Goal: Task Accomplishment & Management: Manage account settings

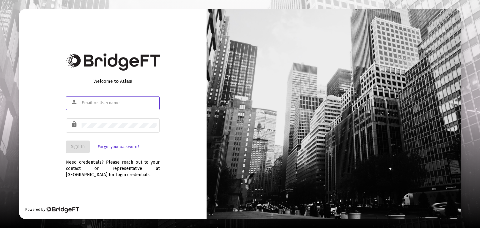
type input "sue@evolutionfinplan.com"
click at [81, 145] on span "Sign In" at bounding box center [78, 146] width 14 height 5
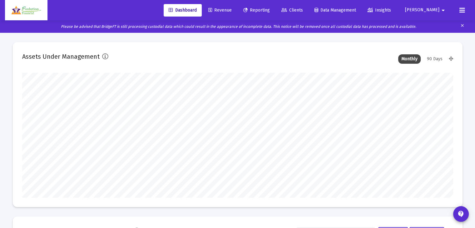
scroll to position [125, 431]
type input "sue@evolutionfinplan.com"
type input "2025-10-03"
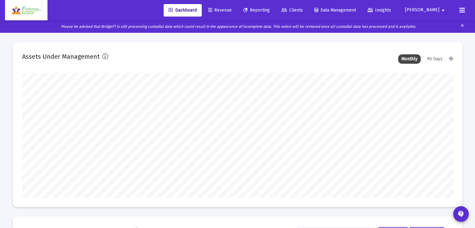
scroll to position [125, 202]
click at [232, 11] on span "Revenue" at bounding box center [219, 9] width 23 height 5
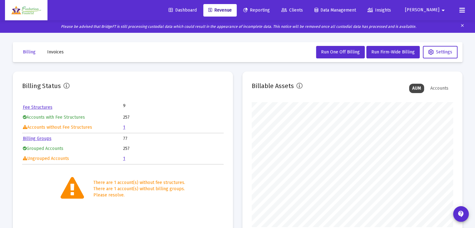
scroll to position [125, 202]
click at [124, 127] on link "1" at bounding box center [124, 127] width 2 height 5
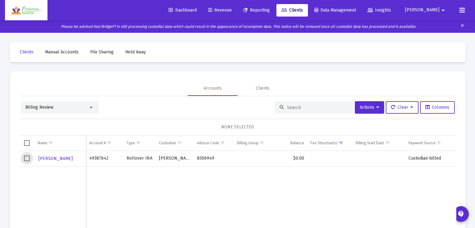
click at [25, 159] on span "Select row" at bounding box center [27, 159] width 6 height 6
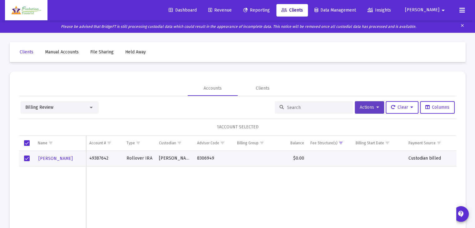
click at [370, 107] on span "Actions" at bounding box center [369, 107] width 19 height 5
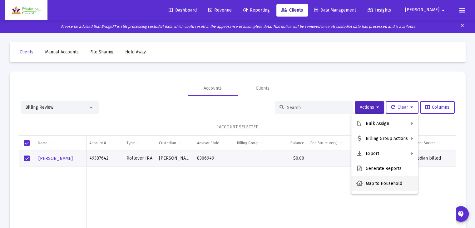
click at [385, 183] on button "Map to Household" at bounding box center [384, 183] width 67 height 15
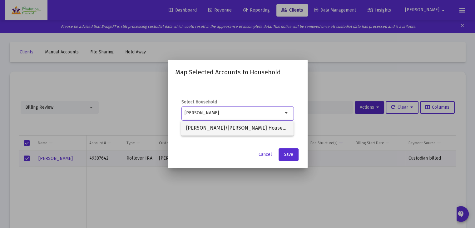
click at [239, 126] on span "Lenius/Kassien Household" at bounding box center [237, 128] width 102 height 15
type input "Lenius/Kassien Household"
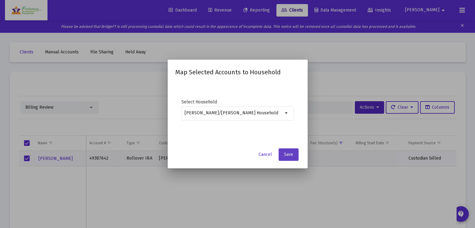
click at [292, 158] on button "Save" at bounding box center [289, 154] width 20 height 12
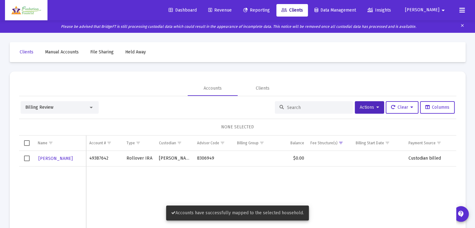
click at [25, 159] on span "Select row" at bounding box center [27, 159] width 6 height 6
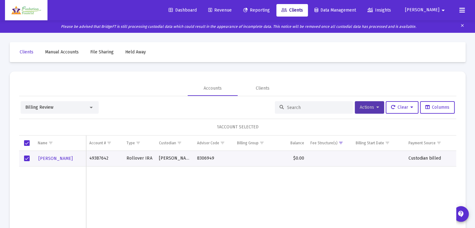
click at [373, 109] on span "Actions" at bounding box center [369, 107] width 19 height 5
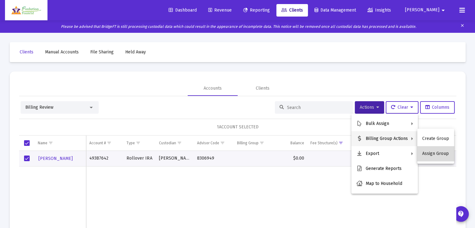
click at [440, 154] on button "Assign Group" at bounding box center [435, 153] width 37 height 15
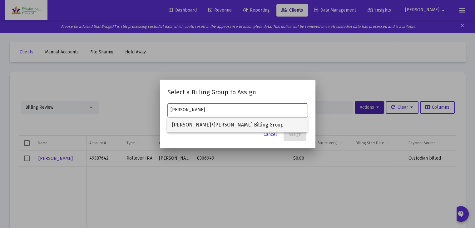
click at [222, 125] on span "Lenius/Kassien Billing Group" at bounding box center [237, 124] width 131 height 15
type input "Lenius/Kassien Billing Group"
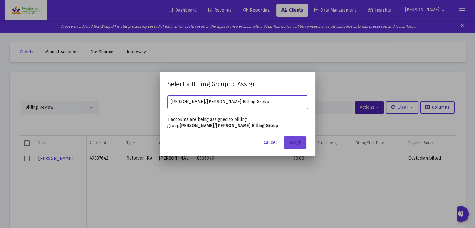
click at [294, 142] on span "Assign" at bounding box center [295, 142] width 13 height 5
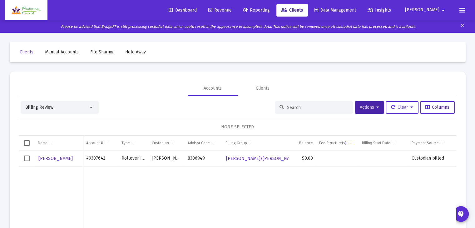
click at [90, 108] on div at bounding box center [91, 108] width 3 height 2
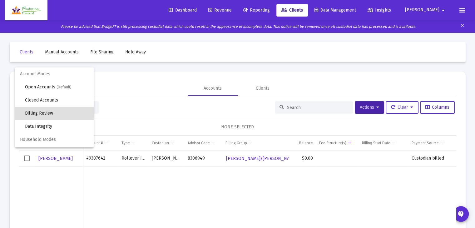
scroll to position [6, 0]
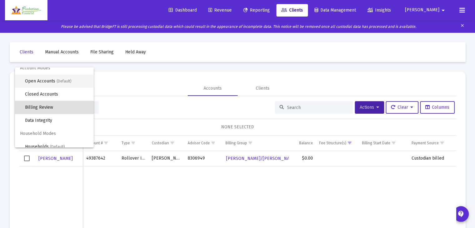
click at [40, 82] on span "Open Accounts (Default)" at bounding box center [57, 81] width 64 height 13
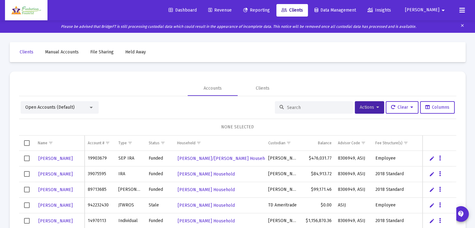
click at [297, 107] on input at bounding box center [317, 107] width 61 height 5
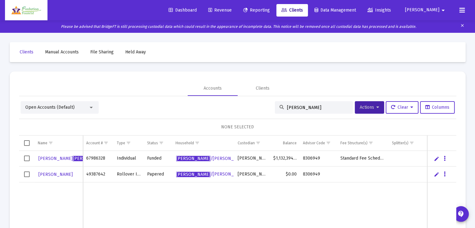
type input "lenius"
click at [26, 175] on span "Select row" at bounding box center [27, 175] width 6 height 6
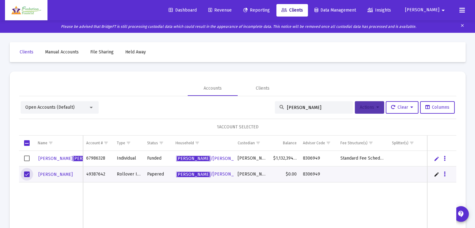
click at [370, 107] on span "Actions" at bounding box center [369, 107] width 19 height 5
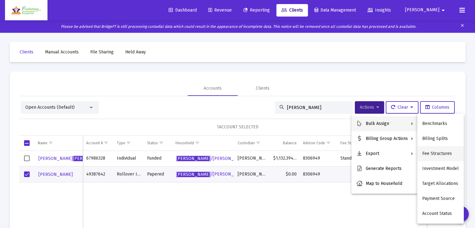
click at [443, 153] on button "Fee Structures" at bounding box center [440, 153] width 47 height 15
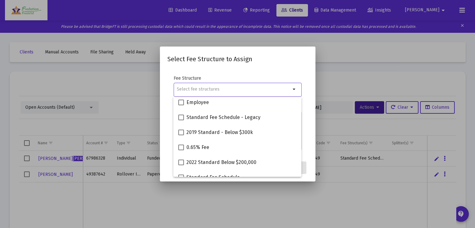
scroll to position [55, 0]
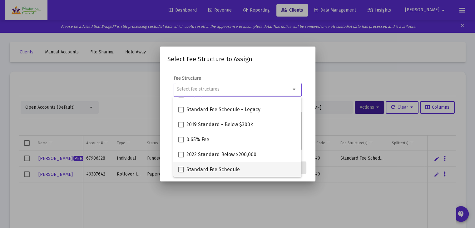
click at [180, 171] on span at bounding box center [181, 170] width 6 height 6
click at [181, 172] on input "Standard Fee Schedule" at bounding box center [181, 172] width 0 height 0
checkbox input "true"
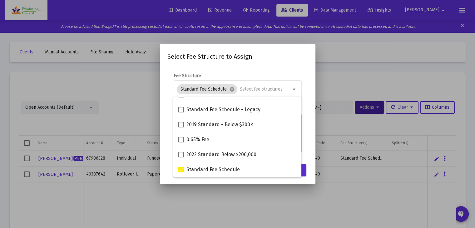
click at [276, 67] on mat-dialog-content "Fee Structure Standard Fee Schedule cancel arrow_drop_down Notes You are assign…" at bounding box center [238, 113] width 156 height 93
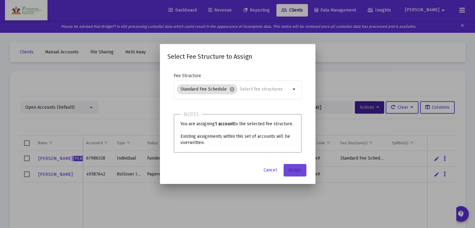
click at [292, 173] on button "Assign" at bounding box center [295, 170] width 23 height 12
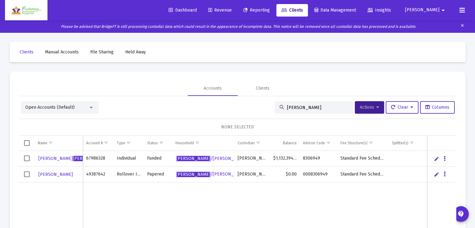
click at [93, 107] on div at bounding box center [91, 107] width 6 height 5
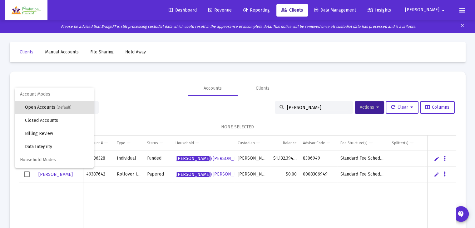
scroll to position [12, 0]
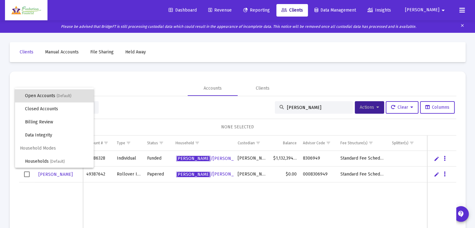
click at [246, 9] on div at bounding box center [237, 114] width 475 height 228
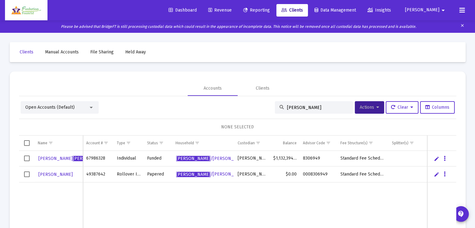
click at [232, 9] on span "Revenue" at bounding box center [219, 9] width 23 height 5
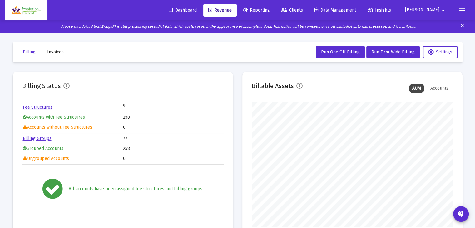
scroll to position [125, 202]
click at [303, 11] on span "Clients" at bounding box center [293, 9] width 22 height 5
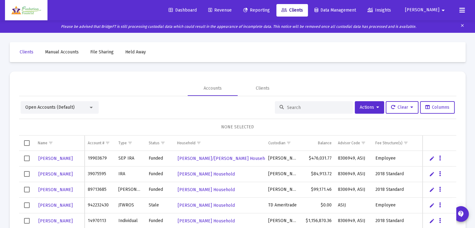
click at [97, 108] on div "Open Accounts (Default)" at bounding box center [60, 107] width 78 height 12
click at [93, 107] on div at bounding box center [91, 107] width 6 height 5
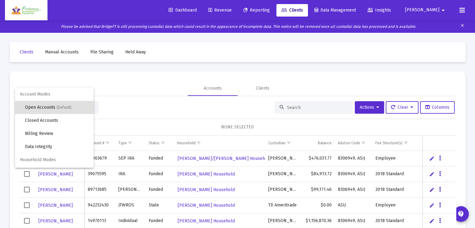
scroll to position [12, 0]
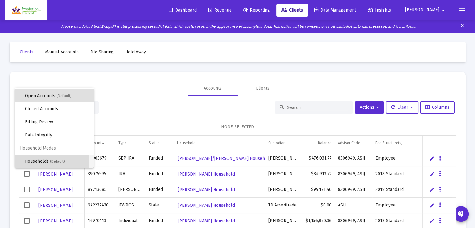
click at [33, 161] on span "Households (Default)" at bounding box center [57, 161] width 64 height 13
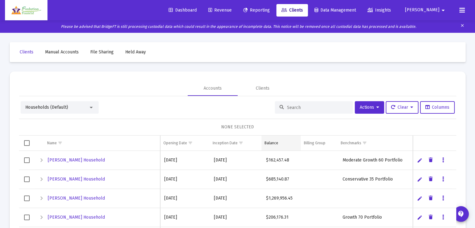
click at [274, 141] on div "Balance" at bounding box center [272, 143] width 14 height 5
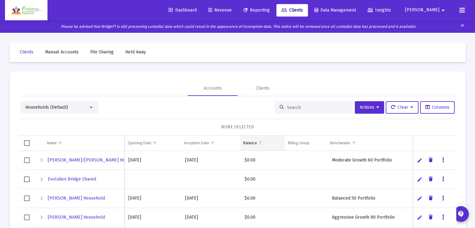
click at [255, 143] on div "Balance" at bounding box center [250, 143] width 14 height 5
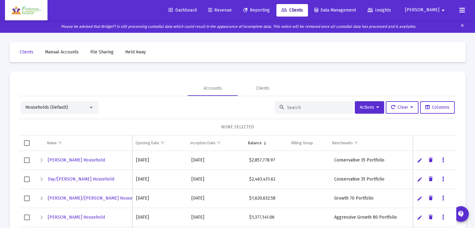
click at [26, 159] on span "Select row" at bounding box center [27, 160] width 6 height 6
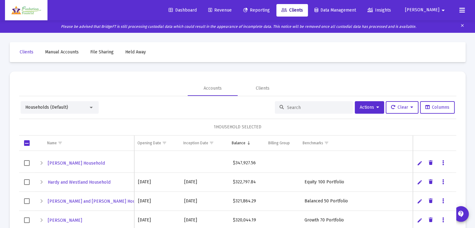
scroll to position [0, 0]
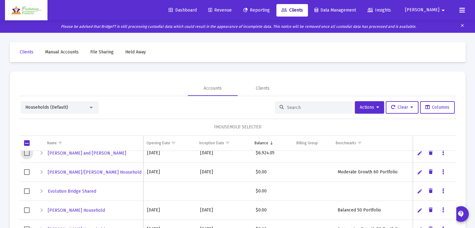
click at [27, 154] on span "Select row" at bounding box center [27, 153] width 6 height 6
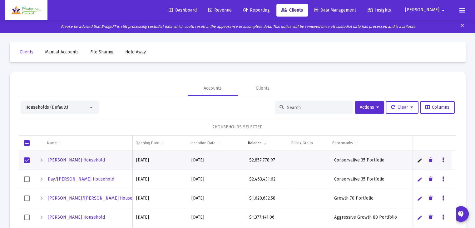
click at [27, 160] on span "Select row" at bounding box center [27, 160] width 6 height 6
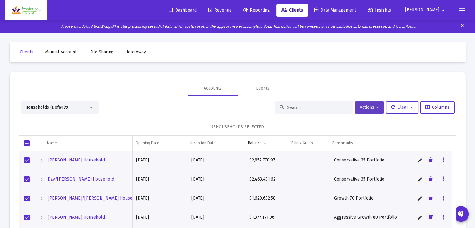
click at [374, 109] on span "Actions" at bounding box center [369, 107] width 19 height 5
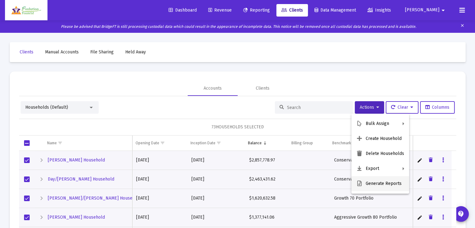
click at [384, 182] on button "Generate Reports" at bounding box center [380, 183] width 58 height 15
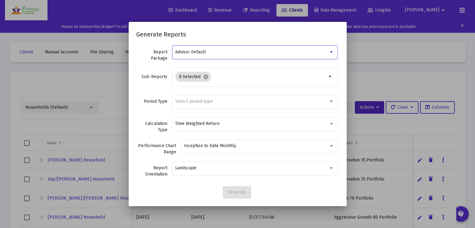
click at [224, 53] on div "Advisor Default" at bounding box center [251, 52] width 153 height 5
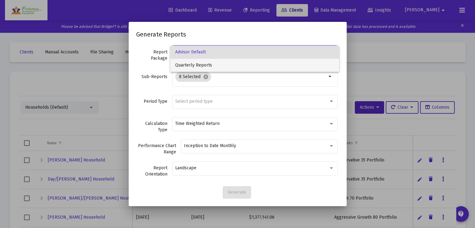
click at [206, 65] on span "Quarterly Reports" at bounding box center [254, 65] width 159 height 13
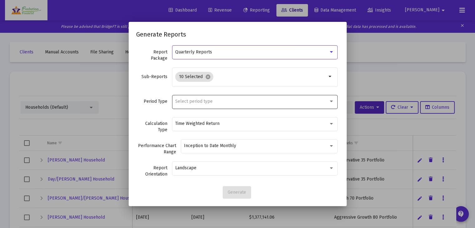
click at [250, 102] on div "Select period type" at bounding box center [251, 101] width 153 height 5
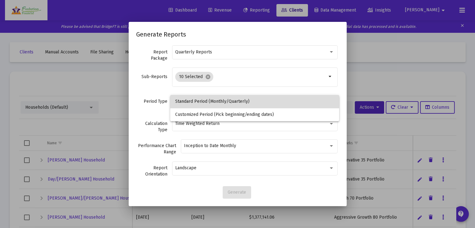
click at [235, 100] on span "Standard Period (Monthly/Quarterly)" at bounding box center [254, 101] width 159 height 13
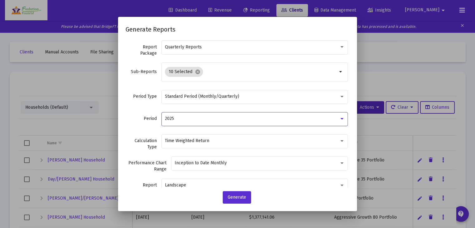
click at [237, 116] on div "2025" at bounding box center [252, 118] width 174 height 5
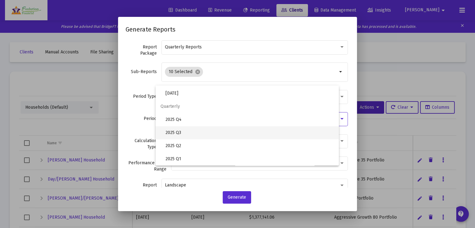
click at [172, 133] on span "2025 Q3" at bounding box center [250, 132] width 168 height 13
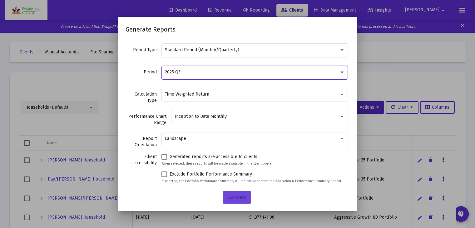
click at [241, 196] on span "Generate" at bounding box center [237, 197] width 18 height 5
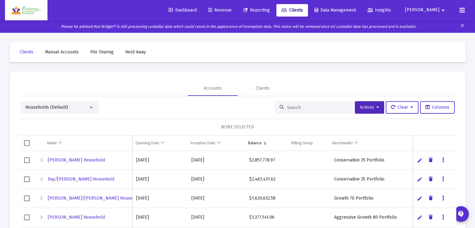
click at [270, 8] on span "Reporting" at bounding box center [256, 9] width 27 height 5
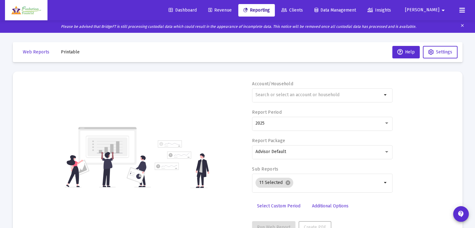
click at [69, 52] on span "Printable" at bounding box center [70, 51] width 19 height 5
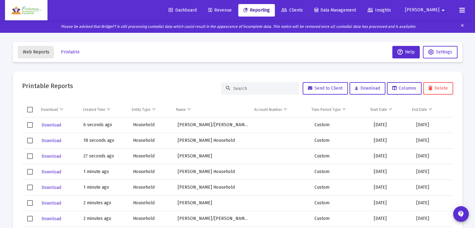
click at [31, 53] on span "Web Reports" at bounding box center [36, 51] width 27 height 5
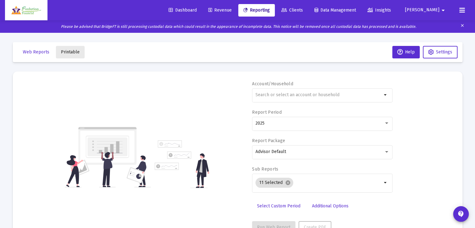
click at [69, 51] on span "Printable" at bounding box center [70, 51] width 19 height 5
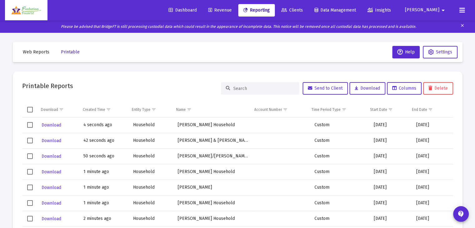
click at [71, 52] on span "Printable" at bounding box center [70, 51] width 19 height 5
click at [42, 52] on span "Web Reports" at bounding box center [36, 51] width 27 height 5
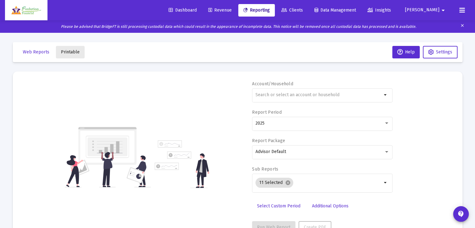
click at [70, 50] on span "Printable" at bounding box center [70, 51] width 19 height 5
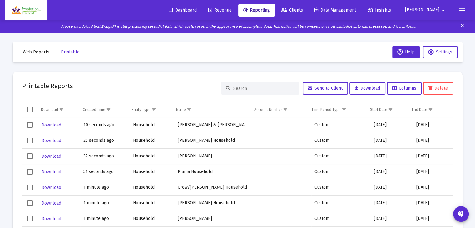
click at [35, 52] on span "Web Reports" at bounding box center [36, 51] width 27 height 5
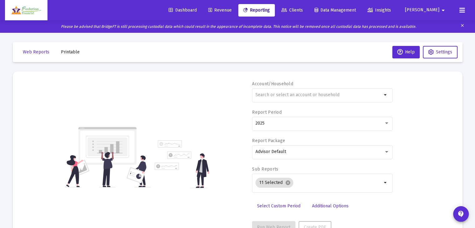
click at [67, 52] on span "Printable" at bounding box center [70, 51] width 19 height 5
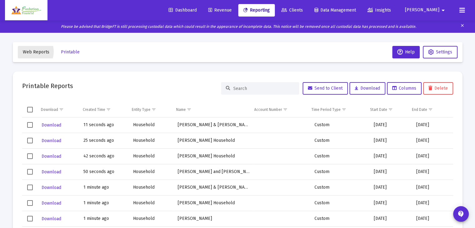
click at [30, 52] on span "Web Reports" at bounding box center [36, 51] width 27 height 5
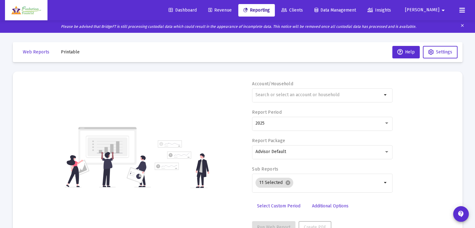
click at [67, 55] on button "Printable" at bounding box center [70, 52] width 29 height 12
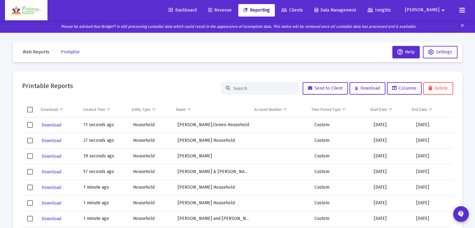
click at [36, 53] on span "Web Reports" at bounding box center [36, 51] width 27 height 5
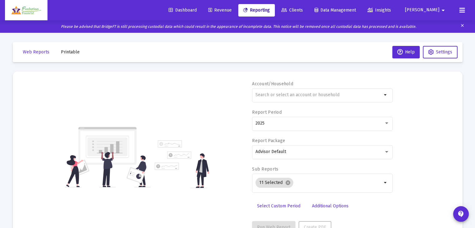
click at [70, 53] on span "Printable" at bounding box center [70, 51] width 19 height 5
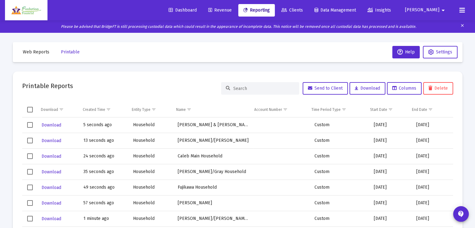
click at [40, 53] on span "Web Reports" at bounding box center [36, 51] width 27 height 5
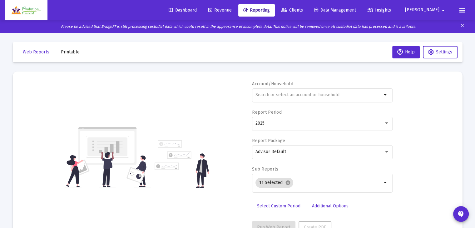
click at [67, 52] on span "Printable" at bounding box center [70, 51] width 19 height 5
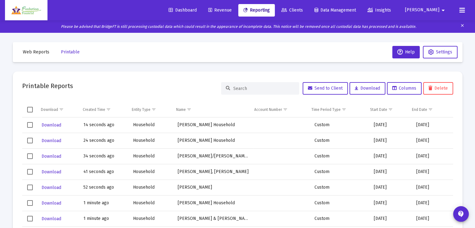
click at [36, 48] on button "Web Reports" at bounding box center [36, 52] width 37 height 12
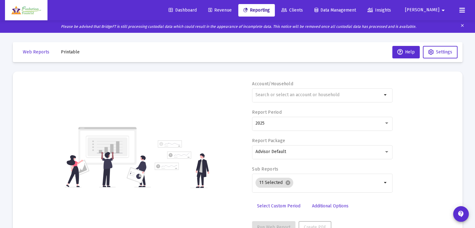
click at [76, 53] on span "Printable" at bounding box center [70, 51] width 19 height 5
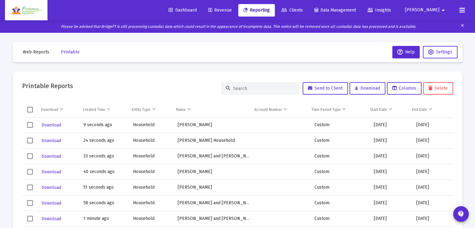
click at [37, 53] on span "Web Reports" at bounding box center [36, 51] width 27 height 5
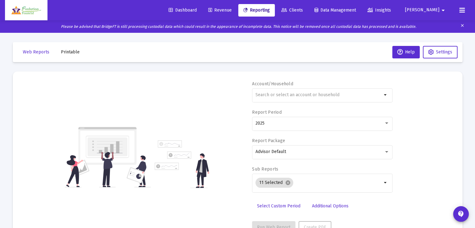
click at [66, 52] on span "Printable" at bounding box center [70, 51] width 19 height 5
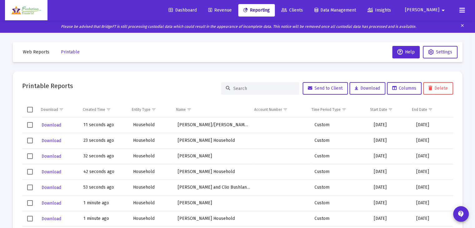
click at [42, 53] on span "Web Reports" at bounding box center [36, 51] width 27 height 5
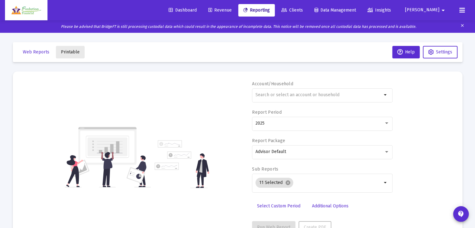
click at [70, 50] on span "Printable" at bounding box center [70, 51] width 19 height 5
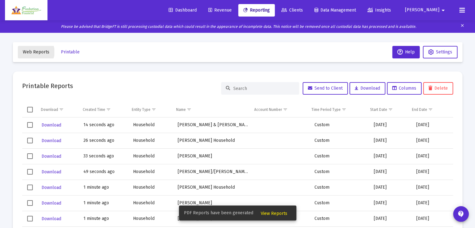
click at [36, 52] on span "Web Reports" at bounding box center [36, 51] width 27 height 5
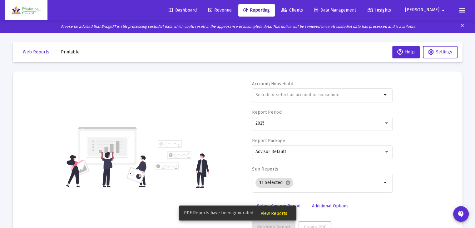
click at [71, 52] on span "Printable" at bounding box center [70, 51] width 19 height 5
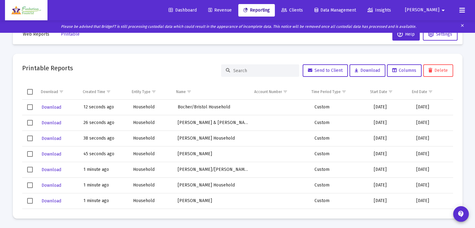
click at [30, 107] on span "Select row" at bounding box center [30, 107] width 6 height 6
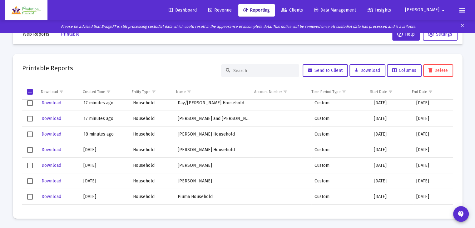
scroll to position [1094, 0]
click at [30, 135] on span "Select row" at bounding box center [30, 134] width 6 height 6
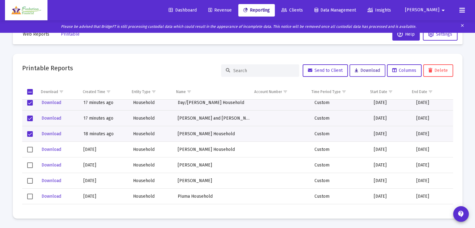
click at [368, 70] on span "Download" at bounding box center [367, 70] width 25 height 5
click at [431, 40] on button "Settings" at bounding box center [440, 34] width 35 height 12
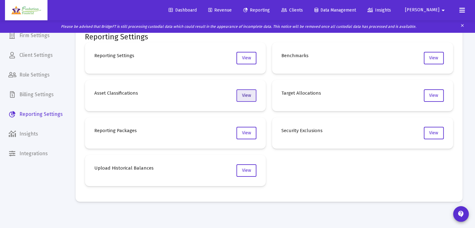
click at [250, 96] on span "View" at bounding box center [246, 95] width 9 height 5
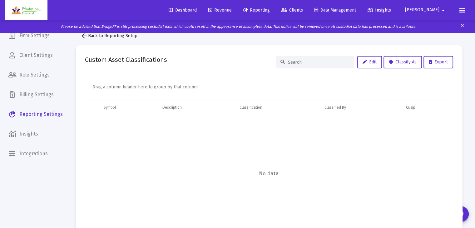
scroll to position [4, 0]
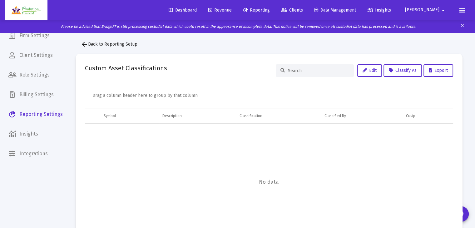
click at [321, 71] on input at bounding box center [318, 70] width 61 height 5
type input "femkx"
click at [97, 42] on span "arrow_back Back to Reporting Setup" at bounding box center [109, 44] width 57 height 5
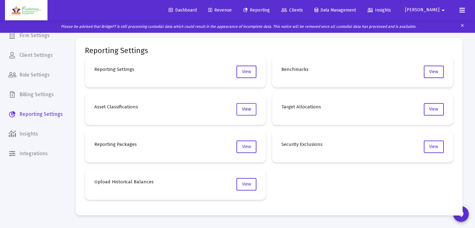
click at [247, 110] on span "View" at bounding box center [246, 109] width 9 height 5
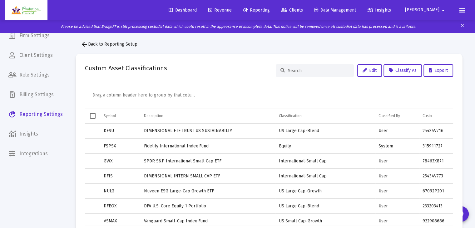
click at [308, 72] on input at bounding box center [318, 70] width 61 height 5
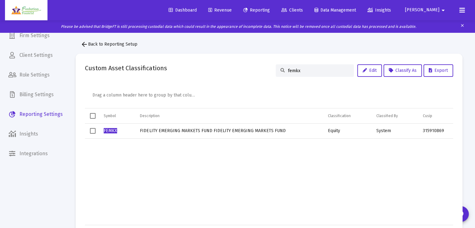
click at [95, 130] on span "Select row" at bounding box center [93, 131] width 6 height 6
click at [395, 72] on span "Classify As" at bounding box center [403, 70] width 28 height 5
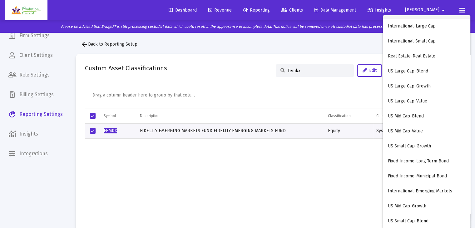
scroll to position [125, 0]
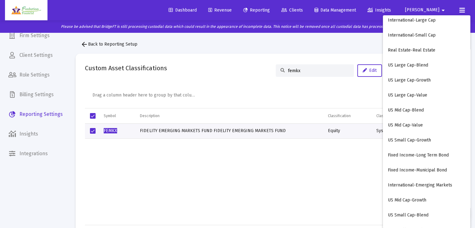
click at [426, 189] on button "International-Emerging Markets" at bounding box center [426, 185] width 87 height 15
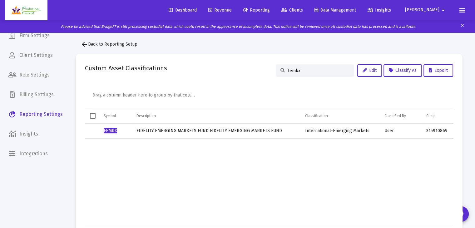
click at [309, 73] on div "femkx" at bounding box center [315, 70] width 78 height 12
click at [310, 68] on input "femkx" at bounding box center [318, 70] width 61 height 5
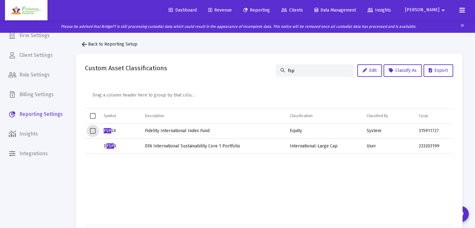
click at [92, 132] on span "Select row" at bounding box center [93, 131] width 6 height 6
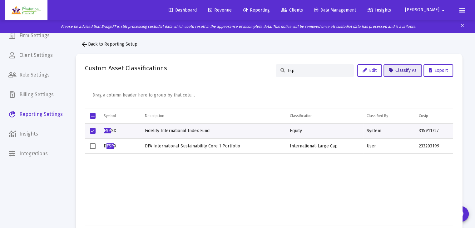
click at [399, 70] on span "Classify As" at bounding box center [403, 70] width 28 height 5
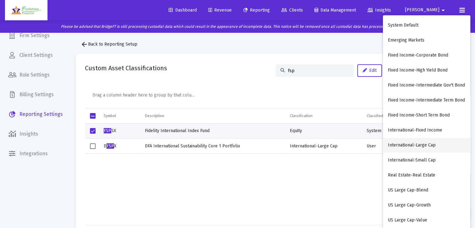
click at [408, 144] on button "International-Large Cap" at bounding box center [426, 145] width 87 height 15
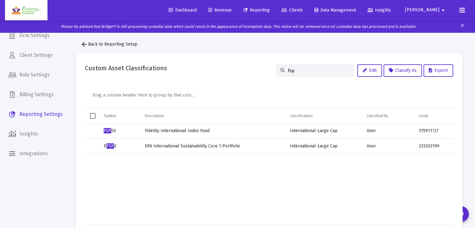
click at [304, 72] on input "fsp" at bounding box center [318, 70] width 61 height 5
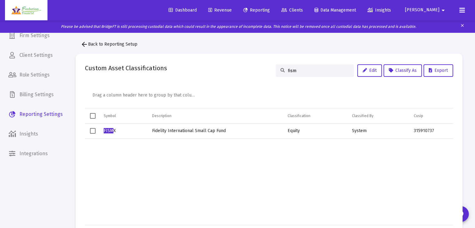
click at [96, 131] on td "Data grid" at bounding box center [93, 131] width 16 height 15
click at [392, 71] on span "Classify As" at bounding box center [403, 70] width 28 height 5
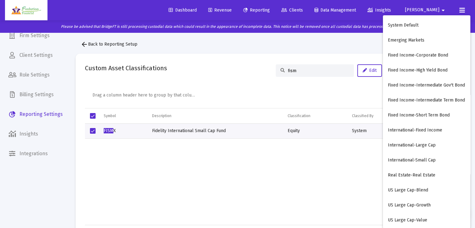
click at [405, 161] on button "International-Small Cap" at bounding box center [426, 160] width 87 height 15
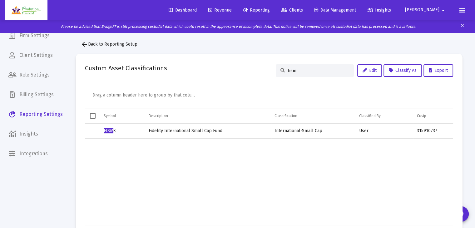
click at [308, 71] on input "fism" at bounding box center [318, 70] width 61 height 5
click at [95, 132] on span "Select row" at bounding box center [93, 131] width 6 height 6
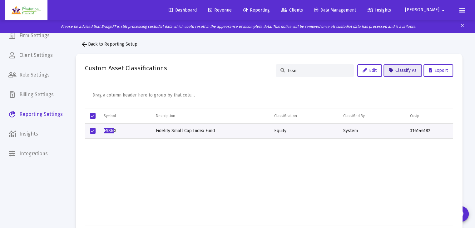
click at [396, 69] on span "Classify As" at bounding box center [403, 70] width 28 height 5
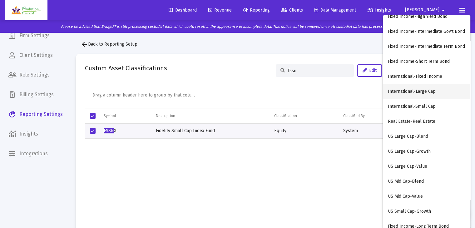
scroll to position [62, 0]
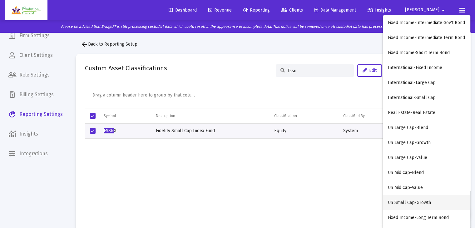
click at [416, 203] on button "US Small Cap-Growth" at bounding box center [426, 202] width 87 height 15
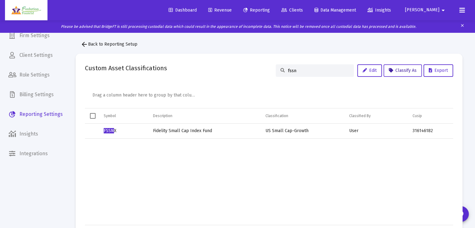
click at [405, 71] on span "Classify As" at bounding box center [403, 70] width 28 height 5
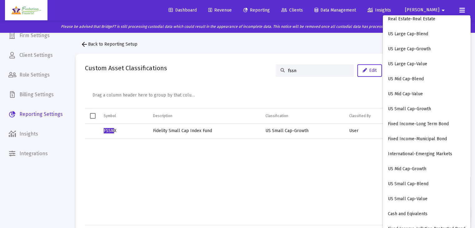
scroll to position [182, 0]
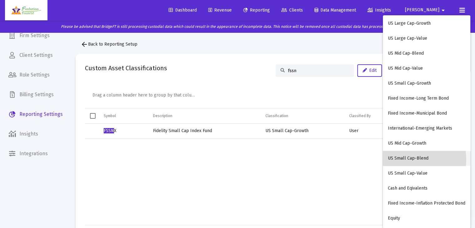
click at [407, 159] on button "US Small Cap-Blend" at bounding box center [426, 158] width 87 height 15
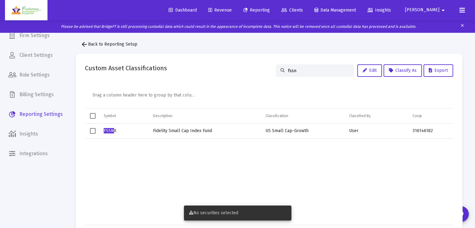
click at [91, 128] on span "Select row" at bounding box center [93, 131] width 6 height 6
click at [395, 71] on span "Classify As" at bounding box center [403, 70] width 28 height 5
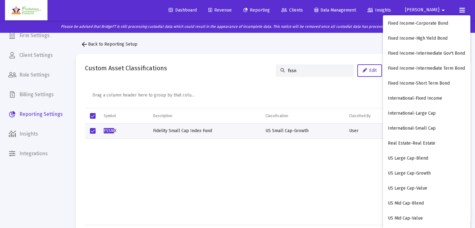
scroll to position [156, 0]
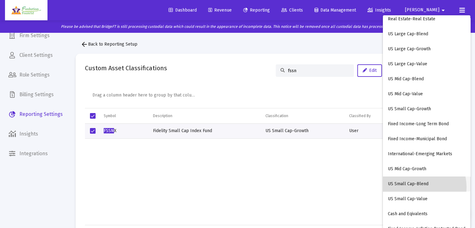
click at [416, 187] on button "US Small Cap-Blend" at bounding box center [426, 184] width 87 height 15
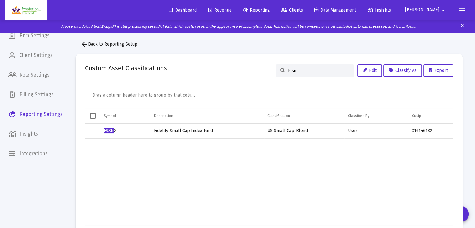
click at [300, 69] on input "fssn" at bounding box center [318, 70] width 61 height 5
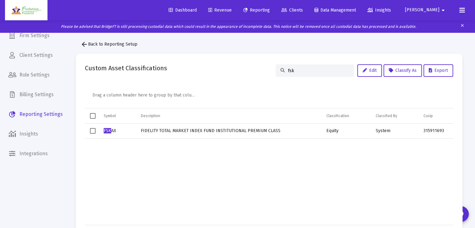
type input "fsk"
click at [89, 133] on td "Data grid" at bounding box center [93, 131] width 16 height 15
click at [406, 73] on button "Classify As" at bounding box center [403, 70] width 38 height 12
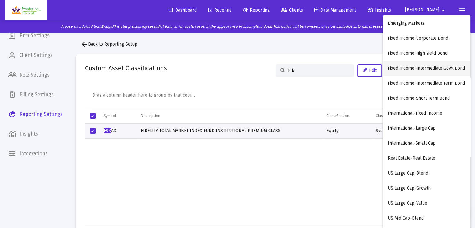
scroll to position [31, 0]
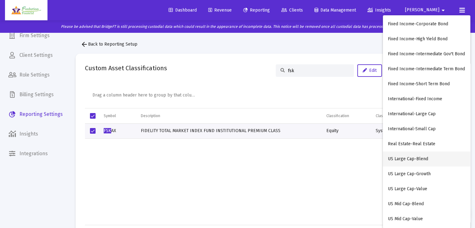
click at [419, 162] on button "US Large Cap-Blend" at bounding box center [426, 159] width 87 height 15
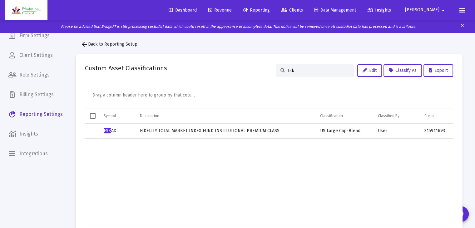
click at [308, 6] on link "Clients" at bounding box center [293, 10] width 32 height 12
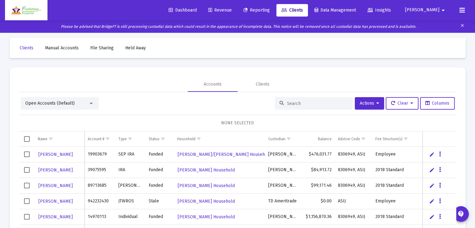
click at [92, 107] on div "Open Accounts (Default)" at bounding box center [60, 103] width 78 height 12
click at [92, 103] on div at bounding box center [91, 104] width 3 height 2
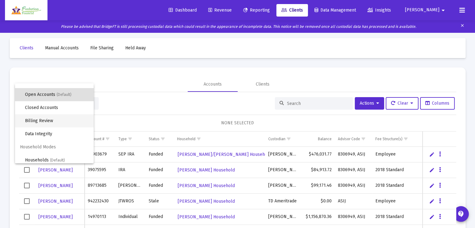
scroll to position [12, 0]
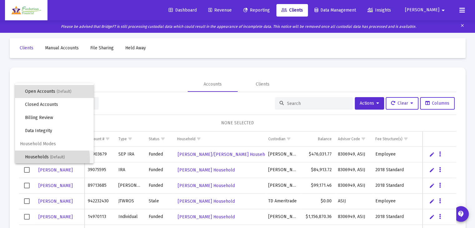
click at [39, 159] on span "Households (Default)" at bounding box center [57, 157] width 64 height 13
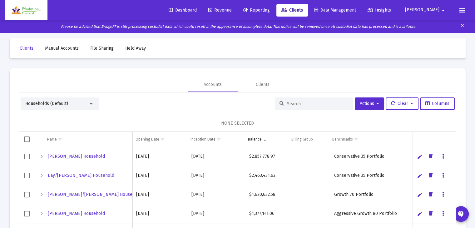
scroll to position [0, 0]
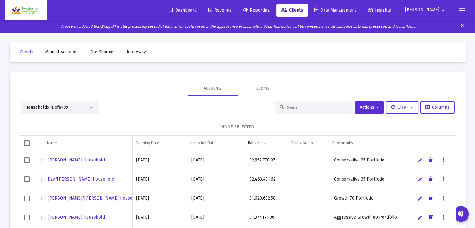
click at [311, 108] on input at bounding box center [317, 107] width 61 height 5
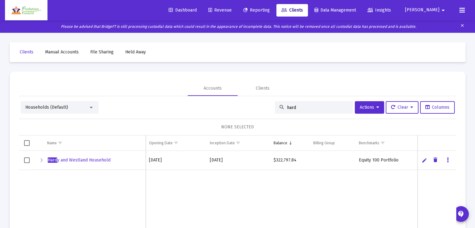
type input "hard"
click at [27, 160] on span "Select row" at bounding box center [27, 160] width 6 height 6
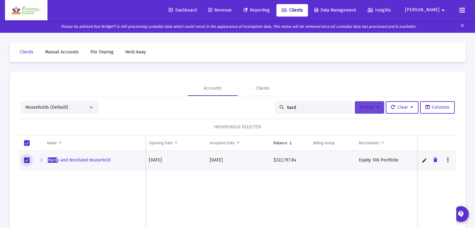
click at [376, 110] on button "Actions" at bounding box center [369, 107] width 29 height 12
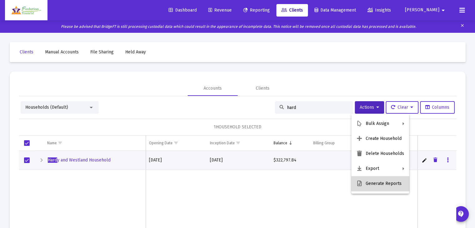
click at [387, 185] on button "Generate Reports" at bounding box center [380, 183] width 58 height 15
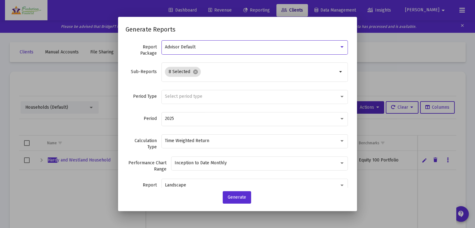
click at [222, 45] on div "Advisor Default" at bounding box center [252, 47] width 174 height 5
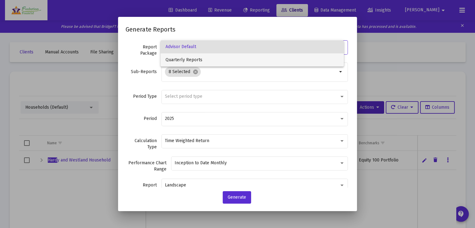
click at [199, 60] on span "Quarterly Reports" at bounding box center [252, 59] width 173 height 13
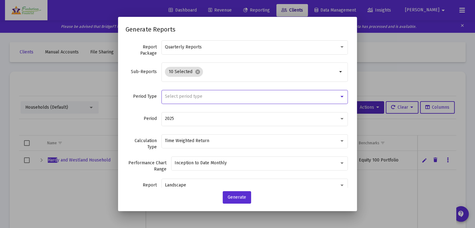
click at [227, 95] on div "Select period type" at bounding box center [252, 96] width 174 height 5
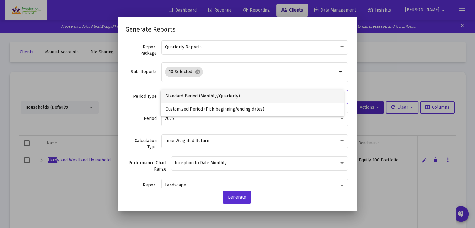
click at [227, 95] on span "Standard Period (Monthly/Quarterly)" at bounding box center [252, 96] width 173 height 13
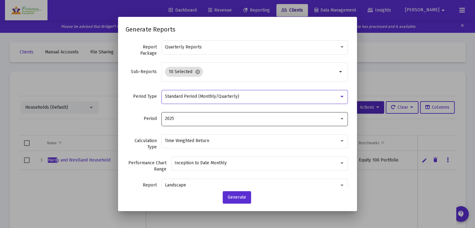
click at [231, 119] on div "2025" at bounding box center [252, 118] width 174 height 5
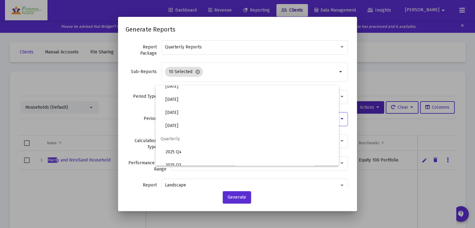
scroll to position [187, 0]
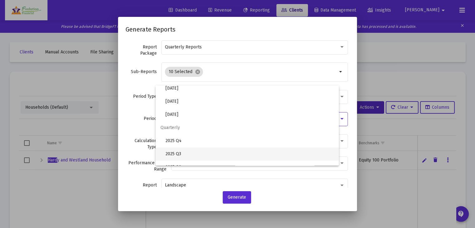
click at [194, 154] on span "2025 Q3" at bounding box center [250, 153] width 168 height 13
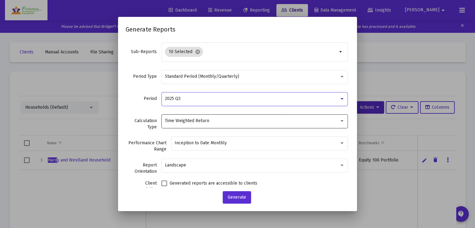
scroll to position [31, 0]
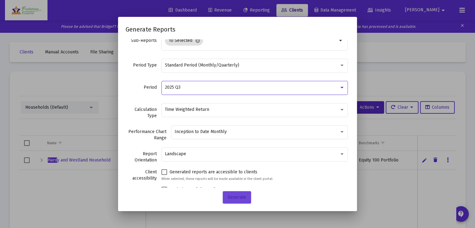
click at [238, 199] on span "Generate" at bounding box center [237, 197] width 18 height 5
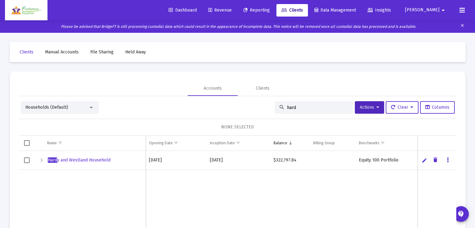
click at [270, 11] on span "Reporting" at bounding box center [256, 9] width 27 height 5
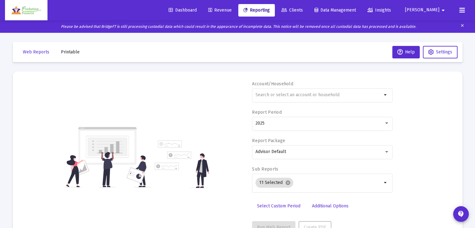
click at [68, 51] on span "Printable" at bounding box center [70, 51] width 19 height 5
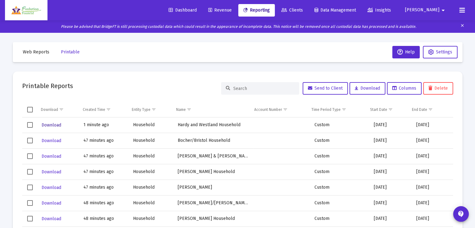
click at [50, 125] on span "Download" at bounding box center [52, 124] width 20 height 5
click at [303, 9] on span "Clients" at bounding box center [293, 9] width 22 height 5
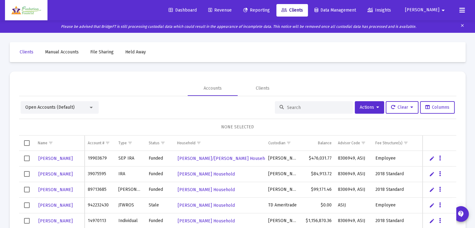
click at [304, 108] on input at bounding box center [317, 107] width 61 height 5
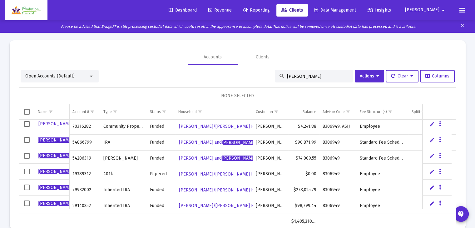
scroll to position [67, 0]
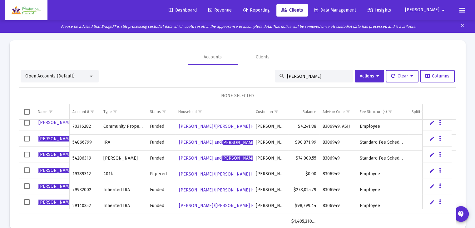
type input "susan"
click at [432, 185] on link "Edit" at bounding box center [432, 186] width 6 height 6
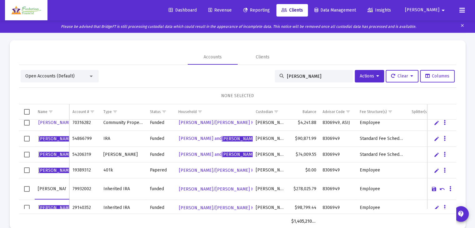
scroll to position [73, 0]
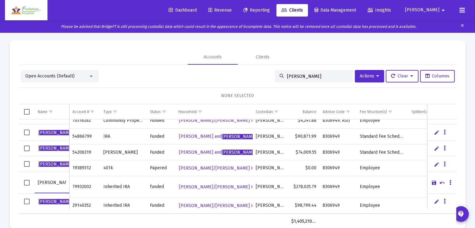
click at [116, 183] on input "Inherited IRA" at bounding box center [123, 186] width 41 height 15
click at [122, 182] on input "Inherited IRA" at bounding box center [123, 186] width 41 height 15
type input "Inherited Roth IRA"
click at [436, 184] on link "Save" at bounding box center [434, 183] width 6 height 6
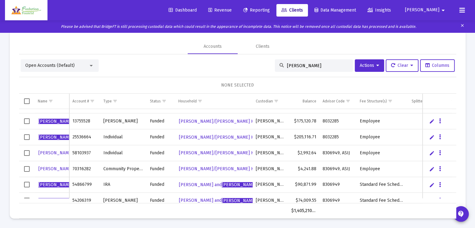
scroll to position [5, 0]
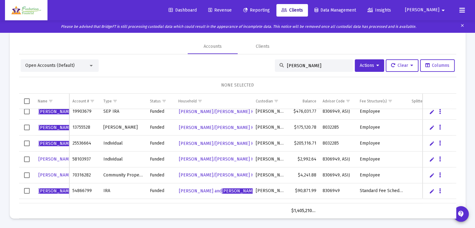
click at [430, 144] on link "Edit" at bounding box center [432, 144] width 6 height 6
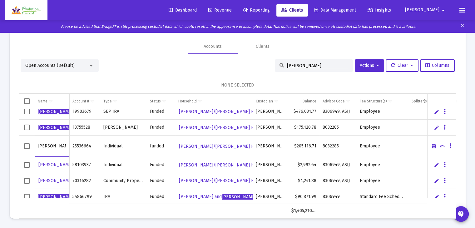
click at [133, 146] on input "Individual" at bounding box center [123, 146] width 41 height 15
type input "Individual - Inherited"
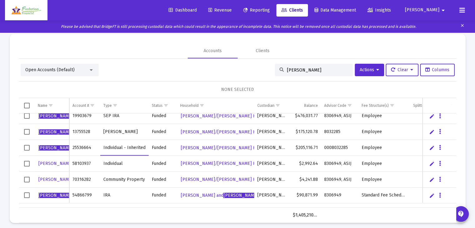
scroll to position [0, 0]
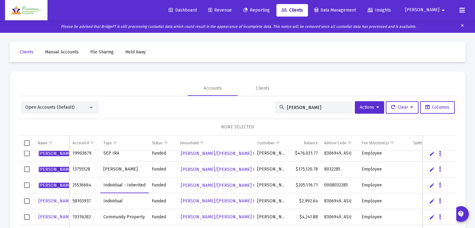
click at [270, 9] on span "Reporting" at bounding box center [256, 9] width 27 height 5
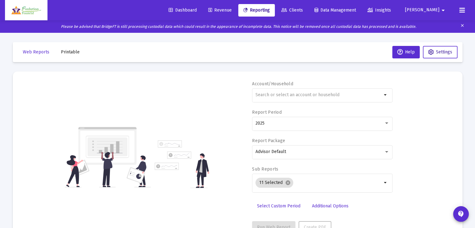
click at [445, 52] on span "Settings" at bounding box center [444, 51] width 16 height 5
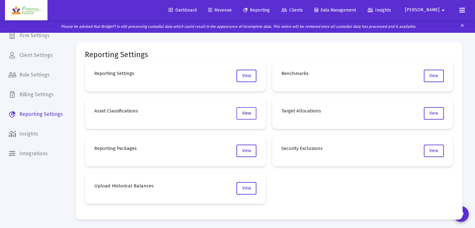
click at [249, 111] on span "View" at bounding box center [246, 113] width 9 height 5
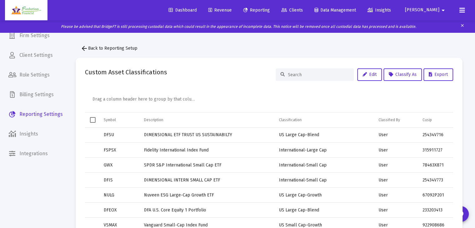
click at [232, 12] on span "Revenue" at bounding box center [219, 9] width 23 height 5
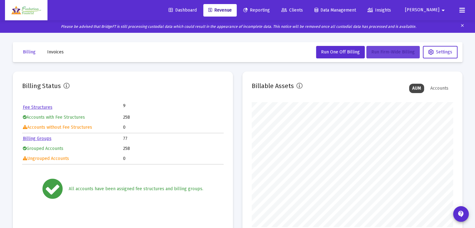
click at [394, 54] on span "Run Firm-Wide Billing" at bounding box center [392, 51] width 43 height 5
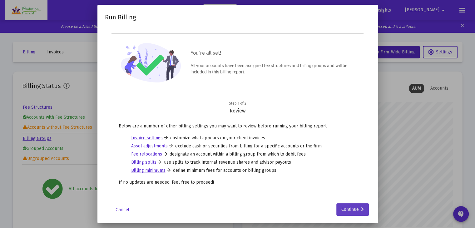
click at [351, 208] on div "Continue" at bounding box center [352, 209] width 22 height 12
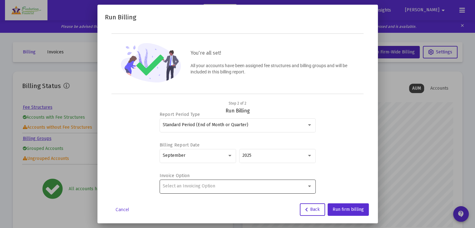
click at [246, 185] on div "Select an Invoicing Option" at bounding box center [235, 186] width 144 height 5
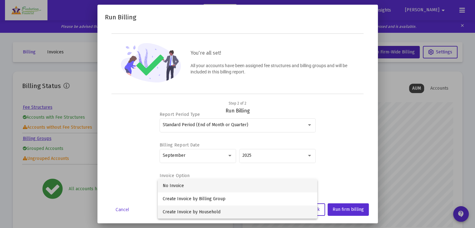
click at [227, 213] on span "Create Invoice by Household" at bounding box center [238, 212] width 150 height 13
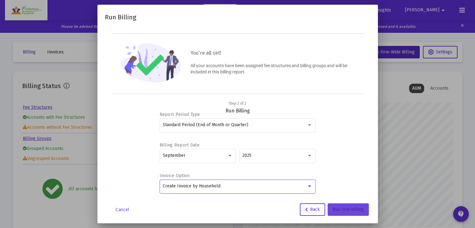
click at [348, 212] on button "Run firm billing" at bounding box center [348, 209] width 41 height 12
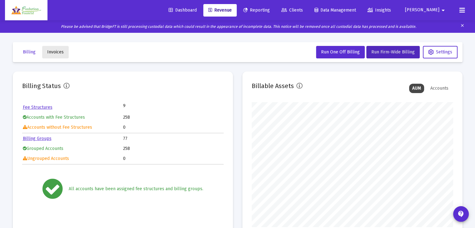
click at [52, 49] on span "Invoices" at bounding box center [55, 51] width 17 height 5
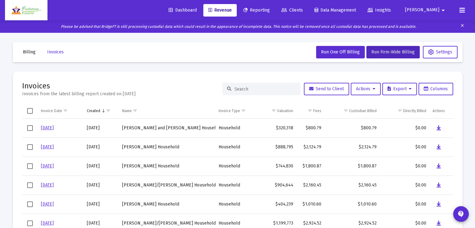
click at [29, 50] on span "Billing" at bounding box center [29, 51] width 13 height 5
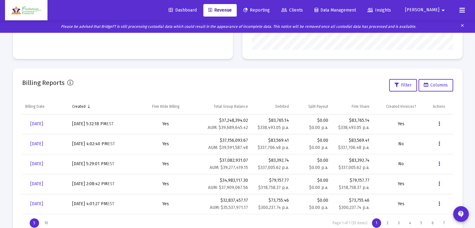
scroll to position [187, 0]
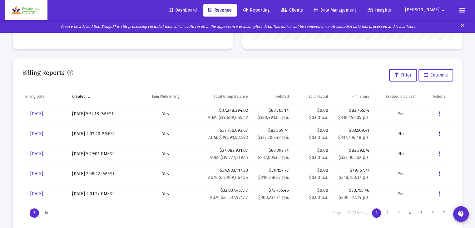
click at [439, 134] on icon "Data grid" at bounding box center [439, 133] width 2 height 7
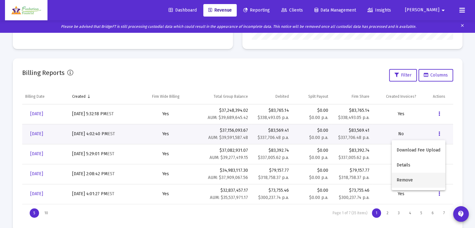
click at [410, 181] on button "Remove" at bounding box center [419, 180] width 54 height 15
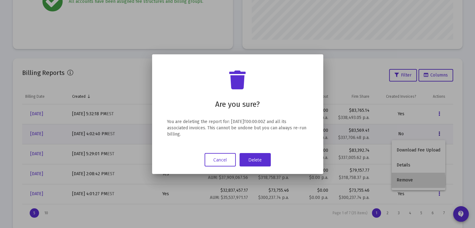
scroll to position [0, 0]
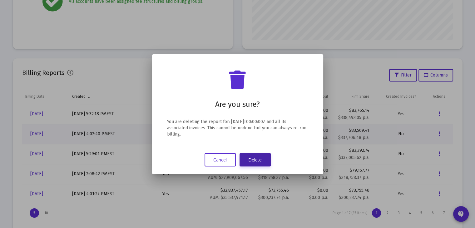
click at [260, 160] on button "Delete" at bounding box center [255, 159] width 31 height 13
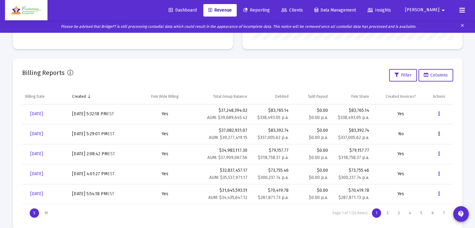
click at [440, 134] on icon "Data grid" at bounding box center [439, 133] width 2 height 7
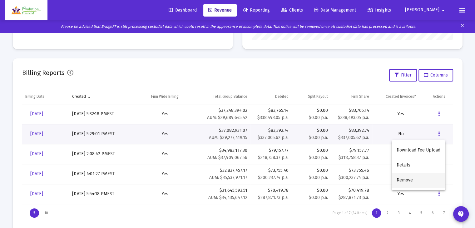
click at [406, 181] on button "Remove" at bounding box center [419, 180] width 54 height 15
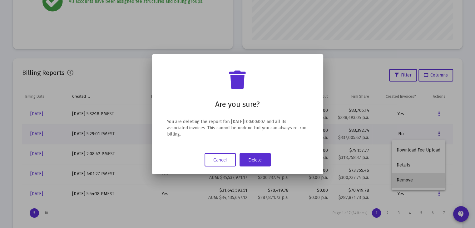
scroll to position [0, 0]
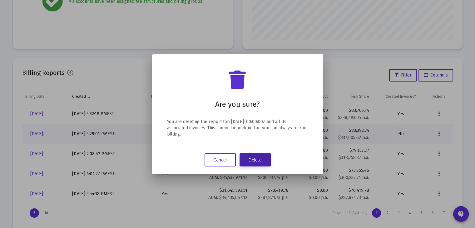
click at [263, 157] on button "Delete" at bounding box center [255, 159] width 31 height 13
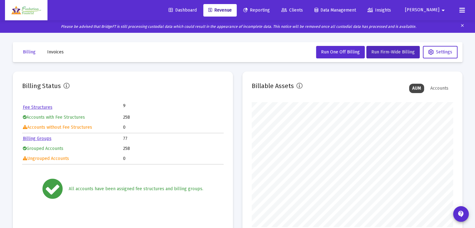
click at [58, 52] on span "Invoices" at bounding box center [55, 51] width 17 height 5
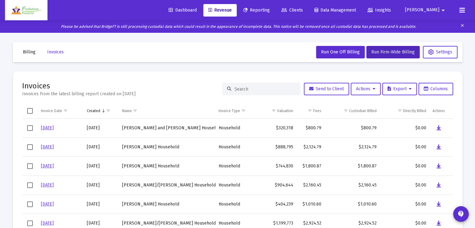
click at [29, 54] on span "Billing" at bounding box center [29, 51] width 13 height 5
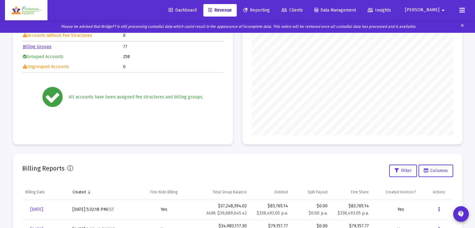
scroll to position [145, 0]
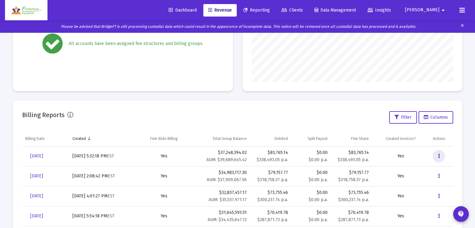
click at [437, 156] on button "Data grid" at bounding box center [439, 156] width 12 height 12
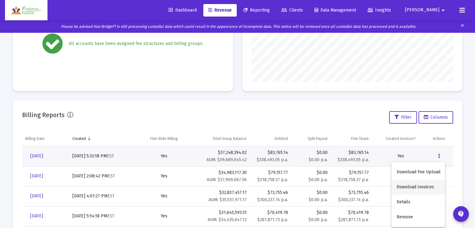
click at [426, 187] on button "Download Invoices" at bounding box center [418, 187] width 54 height 15
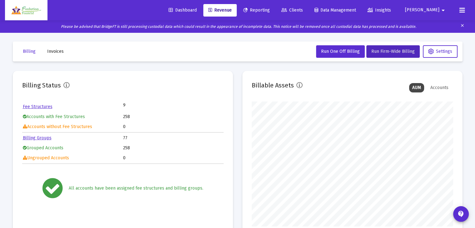
scroll to position [0, 0]
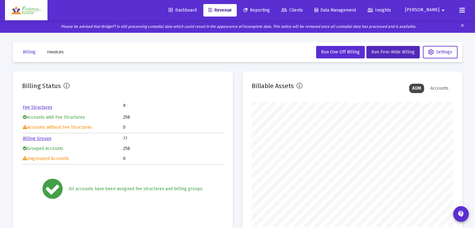
click at [58, 53] on span "Invoices" at bounding box center [55, 51] width 17 height 5
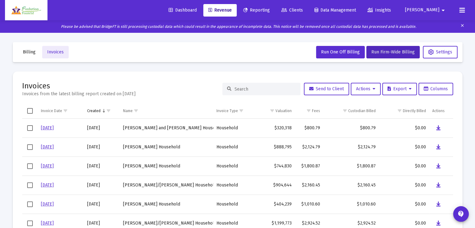
click at [34, 49] on span "Billing" at bounding box center [29, 51] width 13 height 5
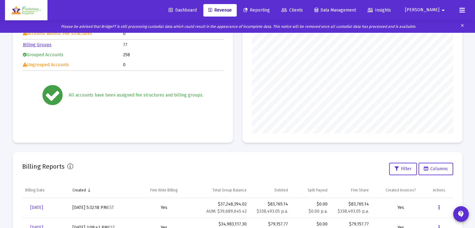
scroll to position [187, 0]
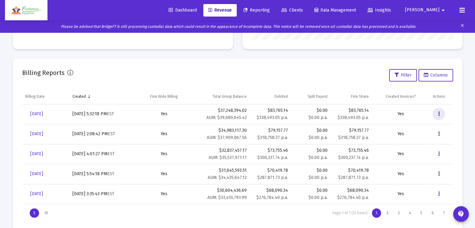
click at [438, 115] on button "Data grid" at bounding box center [439, 114] width 12 height 12
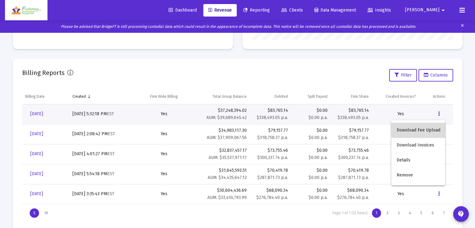
click at [427, 130] on button "Download Fee Upload" at bounding box center [418, 130] width 54 height 15
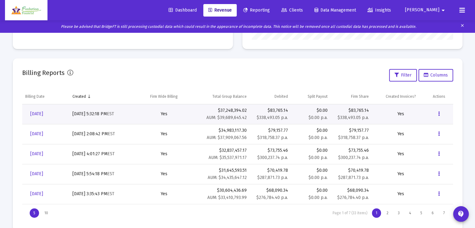
click at [468, 58] on div "Billing Invoices Run One Off Billing Run Firm-Wide Billing Settings Billing Sta…" at bounding box center [237, 42] width 469 height 395
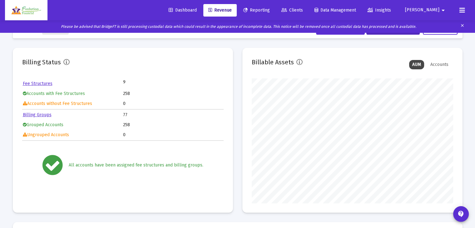
scroll to position [0, 0]
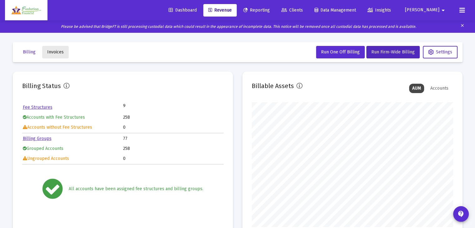
click at [61, 53] on span "Invoices" at bounding box center [55, 51] width 17 height 5
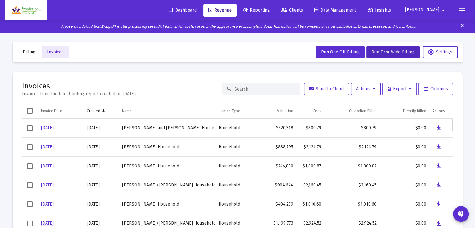
click at [29, 130] on span "Select row" at bounding box center [30, 128] width 6 height 6
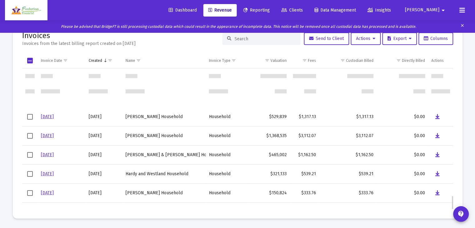
scroll to position [1283, 0]
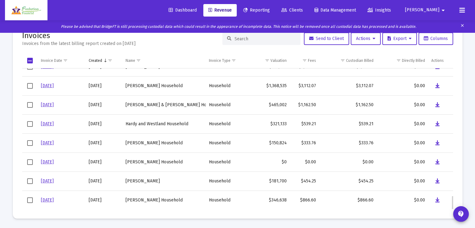
click at [31, 202] on span "Select row" at bounding box center [30, 200] width 6 height 6
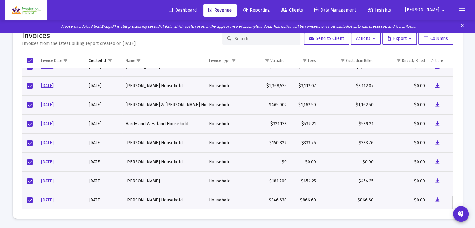
scroll to position [1233, 0]
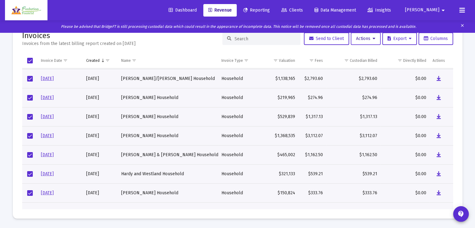
click at [367, 38] on span "Actions" at bounding box center [365, 38] width 19 height 5
click at [377, 56] on button "Download Selected Invoices" at bounding box center [381, 54] width 67 height 15
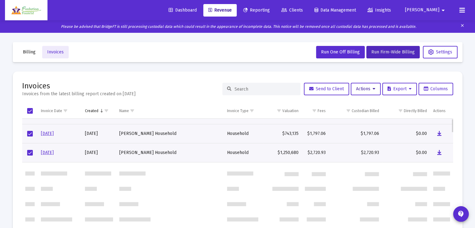
scroll to position [0, 0]
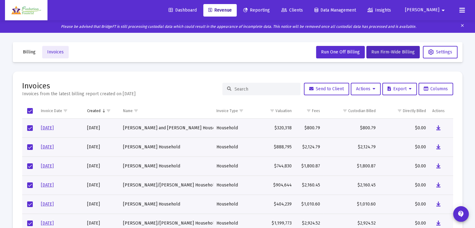
click at [253, 67] on div "Billing Invoices Run One Off Billing Run Firm-Wide Billing Settings Invoices In…" at bounding box center [237, 156] width 469 height 246
click at [27, 55] on button "Billing" at bounding box center [29, 52] width 23 height 12
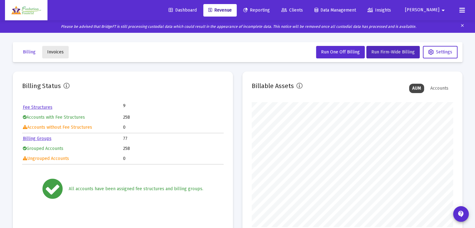
click at [58, 54] on button "Invoices" at bounding box center [55, 52] width 27 height 12
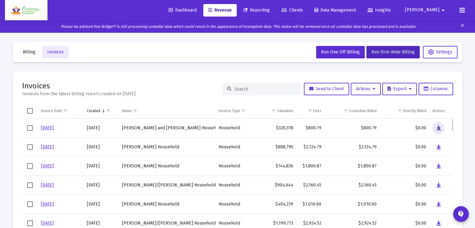
click at [437, 128] on icon "Data grid" at bounding box center [438, 127] width 4 height 7
click at [439, 148] on icon "Data grid" at bounding box center [438, 146] width 4 height 7
click at [438, 165] on icon "Data grid" at bounding box center [438, 165] width 4 height 7
click at [439, 184] on icon "Data grid" at bounding box center [438, 185] width 4 height 7
click at [438, 204] on icon "Data grid" at bounding box center [438, 204] width 4 height 7
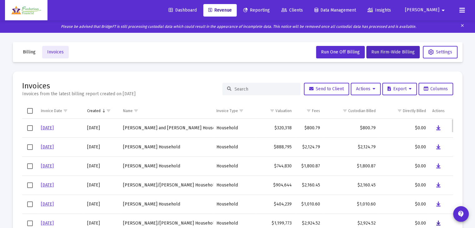
click at [437, 222] on icon "Data grid" at bounding box center [438, 223] width 4 height 7
click at [471, 223] on div at bounding box center [471, 223] width 0 height 0
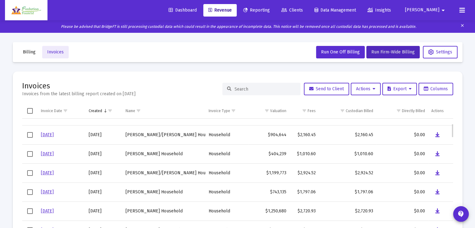
scroll to position [75, 0]
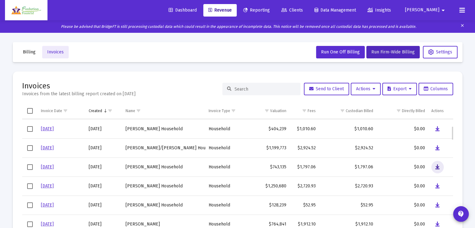
click at [438, 166] on icon "Data grid" at bounding box center [438, 166] width 4 height 7
click at [437, 185] on icon "Data grid" at bounding box center [438, 185] width 4 height 7
click at [471, 223] on div at bounding box center [471, 223] width 0 height 0
click at [437, 206] on icon "Data grid" at bounding box center [438, 205] width 4 height 7
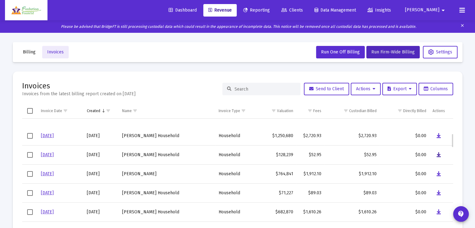
scroll to position [150, 0]
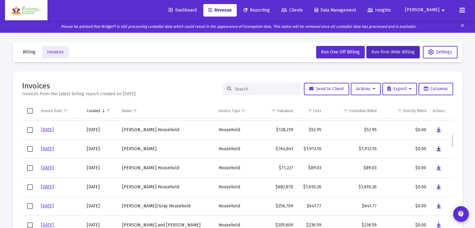
click at [438, 147] on icon "Data grid" at bounding box center [438, 148] width 4 height 7
click at [440, 167] on icon "Data grid" at bounding box center [438, 167] width 4 height 7
click at [439, 186] on icon "Data grid" at bounding box center [438, 186] width 4 height 7
click at [471, 223] on div at bounding box center [471, 223] width 0 height 0
click at [437, 205] on icon "Data grid" at bounding box center [438, 205] width 4 height 7
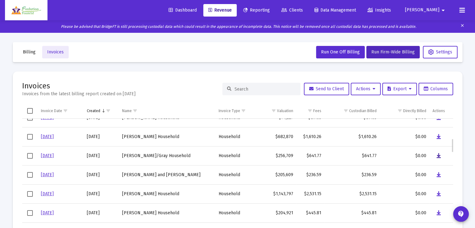
scroll to position [225, 0]
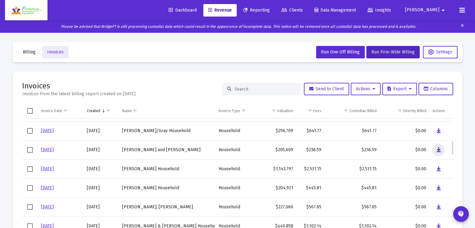
click at [439, 149] on icon "Data grid" at bounding box center [438, 149] width 4 height 7
click at [440, 168] on icon "Data grid" at bounding box center [438, 168] width 4 height 7
click at [438, 187] on icon "Data grid" at bounding box center [438, 187] width 4 height 7
click at [439, 207] on icon "Data grid" at bounding box center [438, 206] width 4 height 7
click at [471, 223] on div at bounding box center [471, 223] width 0 height 0
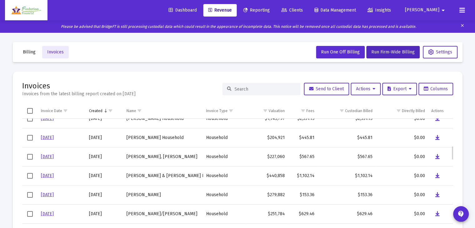
scroll to position [300, 0]
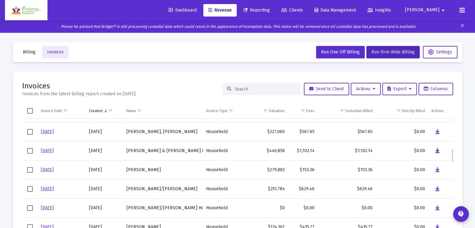
click at [436, 151] on icon "Data grid" at bounding box center [437, 150] width 4 height 7
click at [438, 170] on icon "Data grid" at bounding box center [437, 169] width 4 height 7
click at [439, 187] on icon "Data grid" at bounding box center [437, 188] width 4 height 7
click at [471, 223] on div at bounding box center [471, 223] width 0 height 0
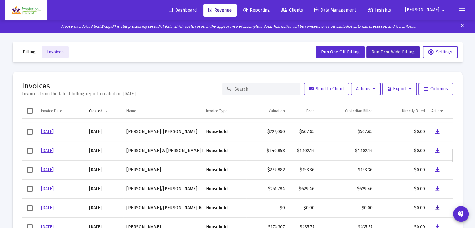
click at [436, 208] on icon "Data grid" at bounding box center [437, 207] width 4 height 7
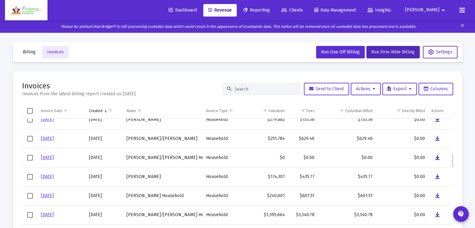
scroll to position [375, 0]
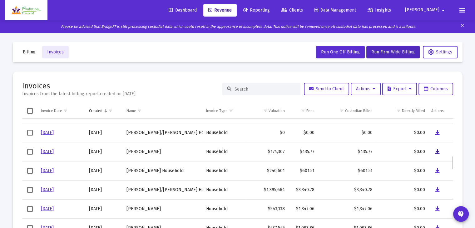
click at [439, 151] on icon "Data grid" at bounding box center [437, 151] width 4 height 7
click at [439, 170] on icon "Data grid" at bounding box center [437, 170] width 4 height 7
click at [437, 188] on icon "Data grid" at bounding box center [437, 189] width 4 height 7
click at [471, 223] on div at bounding box center [471, 223] width 0 height 0
click at [436, 206] on icon "Data grid" at bounding box center [437, 208] width 4 height 7
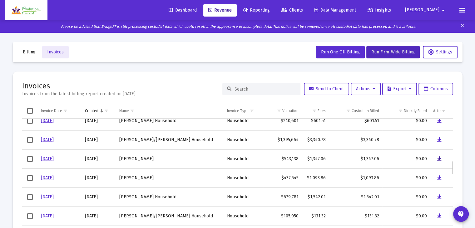
scroll to position [450, 0]
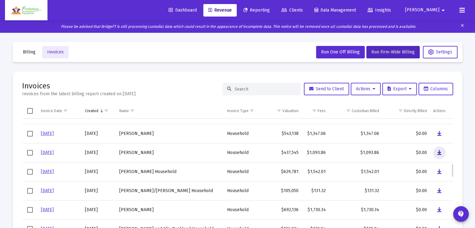
click at [439, 154] on icon "Data grid" at bounding box center [439, 152] width 4 height 7
click at [440, 172] on icon "Data grid" at bounding box center [439, 171] width 4 height 7
click at [440, 189] on icon "Data grid" at bounding box center [439, 190] width 4 height 7
click at [441, 210] on icon "Data grid" at bounding box center [439, 209] width 4 height 7
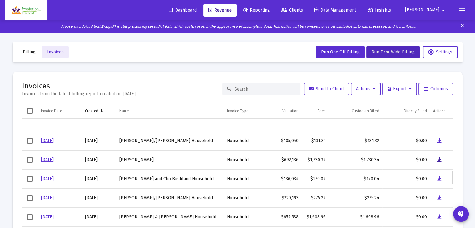
scroll to position [525, 0]
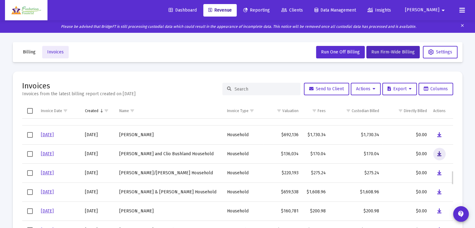
click at [439, 153] on icon "Data grid" at bounding box center [439, 153] width 4 height 7
click at [439, 172] on icon "Data grid" at bounding box center [439, 172] width 4 height 7
click at [439, 191] on icon "Data grid" at bounding box center [439, 191] width 4 height 7
click at [471, 223] on div at bounding box center [471, 223] width 0 height 0
click at [438, 213] on icon "Data grid" at bounding box center [439, 210] width 4 height 7
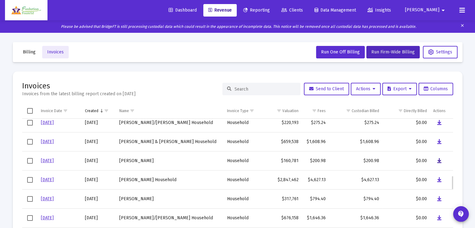
scroll to position [600, 0]
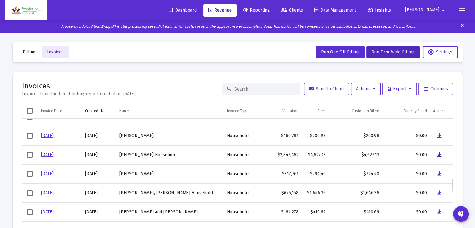
click at [441, 155] on icon "Data grid" at bounding box center [439, 154] width 4 height 7
click at [439, 174] on icon "Data grid" at bounding box center [439, 173] width 4 height 7
click at [439, 192] on icon "Data grid" at bounding box center [439, 192] width 4 height 7
click at [439, 211] on icon "Data grid" at bounding box center [439, 211] width 4 height 7
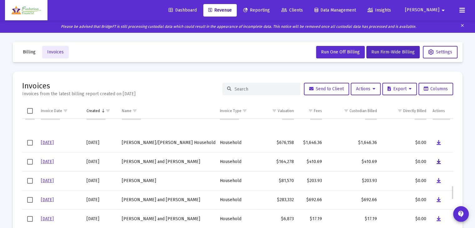
scroll to position [675, 0]
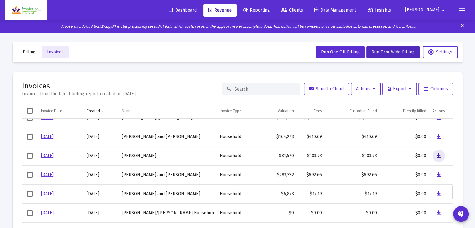
click at [437, 154] on icon "Data grid" at bounding box center [439, 155] width 4 height 7
click at [438, 174] on icon "Data grid" at bounding box center [439, 174] width 4 height 7
click at [439, 193] on icon "Data grid" at bounding box center [439, 193] width 4 height 7
click at [438, 212] on icon "Data grid" at bounding box center [439, 212] width 4 height 7
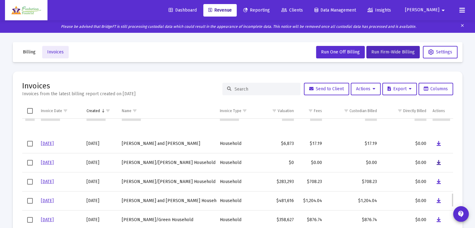
scroll to position [750, 0]
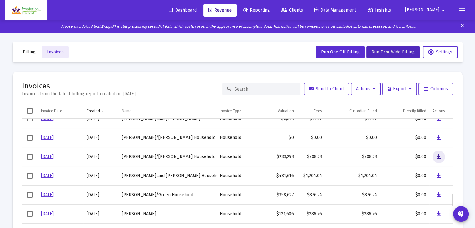
click at [441, 157] on icon "Data grid" at bounding box center [439, 156] width 4 height 7
click at [438, 175] on icon "Data grid" at bounding box center [439, 175] width 4 height 7
click at [440, 195] on icon "Data grid" at bounding box center [439, 194] width 4 height 7
click at [437, 213] on icon "Data grid" at bounding box center [439, 213] width 4 height 7
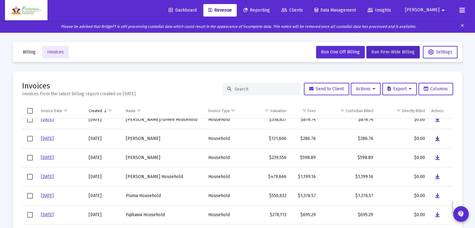
scroll to position [850, 0]
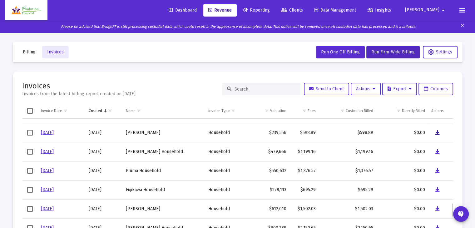
click at [437, 133] on icon "Data grid" at bounding box center [438, 132] width 4 height 7
click at [438, 152] on icon "Data grid" at bounding box center [438, 151] width 4 height 7
click at [437, 170] on icon "Data grid" at bounding box center [438, 170] width 4 height 7
click at [437, 188] on icon "Data grid" at bounding box center [438, 189] width 4 height 7
click at [471, 223] on div at bounding box center [471, 223] width 0 height 0
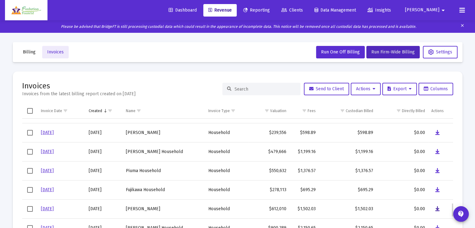
drag, startPoint x: 439, startPoint y: 209, endPoint x: 430, endPoint y: 208, distance: 9.1
click at [439, 209] on icon "Data grid" at bounding box center [438, 208] width 4 height 7
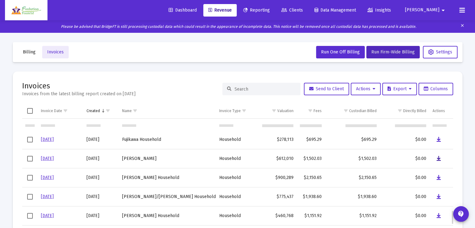
scroll to position [925, 0]
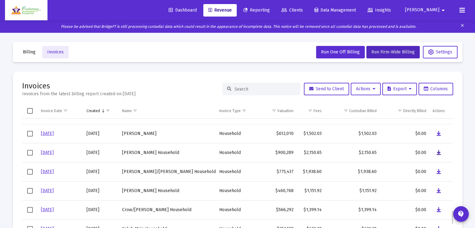
click at [439, 154] on icon "Data grid" at bounding box center [439, 152] width 4 height 7
click at [439, 172] on icon "Data grid" at bounding box center [439, 171] width 4 height 7
click at [440, 192] on icon "Data grid" at bounding box center [439, 190] width 4 height 7
click at [471, 223] on div at bounding box center [471, 223] width 0 height 0
click at [438, 208] on icon "Data grid" at bounding box center [439, 209] width 4 height 7
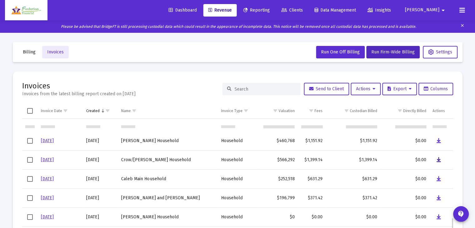
scroll to position [1000, 0]
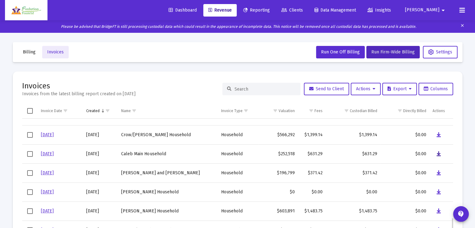
click at [440, 155] on icon "Data grid" at bounding box center [439, 153] width 4 height 7
click at [440, 173] on icon "Data grid" at bounding box center [439, 172] width 4 height 7
click at [440, 191] on icon "Data grid" at bounding box center [439, 191] width 4 height 7
click at [439, 211] on icon "Data grid" at bounding box center [439, 210] width 4 height 7
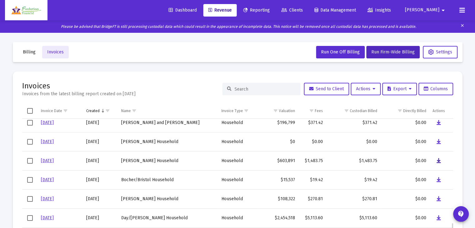
scroll to position [1075, 0]
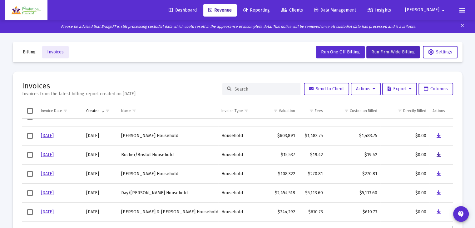
click at [440, 155] on icon "Data grid" at bounding box center [439, 154] width 4 height 7
click at [439, 174] on icon "Data grid" at bounding box center [439, 173] width 4 height 7
click at [439, 191] on icon "Data grid" at bounding box center [439, 192] width 4 height 7
click at [471, 223] on div at bounding box center [471, 223] width 0 height 0
click at [439, 213] on icon "Data grid" at bounding box center [439, 211] width 4 height 7
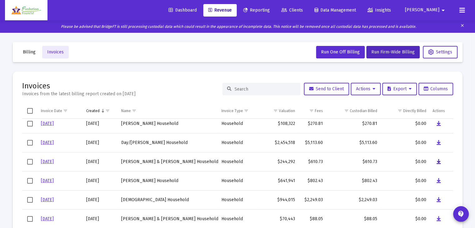
scroll to position [1150, 0]
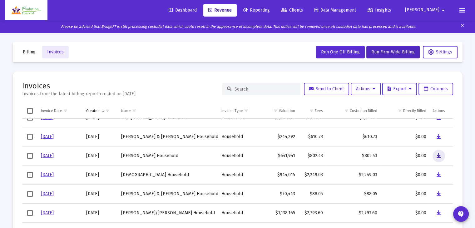
click at [440, 156] on icon "Data grid" at bounding box center [439, 155] width 4 height 7
click at [438, 175] on icon "Data grid" at bounding box center [439, 174] width 4 height 7
click at [438, 191] on icon "Data grid" at bounding box center [439, 193] width 4 height 7
click at [437, 212] on icon "Data grid" at bounding box center [439, 212] width 4 height 7
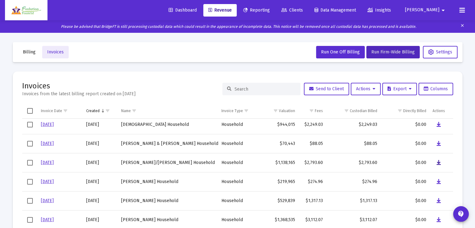
scroll to position [1225, 0]
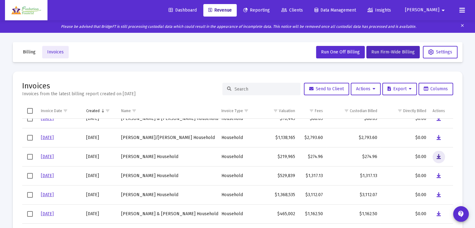
click at [438, 157] on icon "Data grid" at bounding box center [439, 156] width 4 height 7
click at [438, 174] on icon "Data grid" at bounding box center [439, 175] width 4 height 7
click at [439, 194] on icon "Data grid" at bounding box center [439, 194] width 4 height 7
click at [439, 214] on icon "Data grid" at bounding box center [439, 213] width 4 height 7
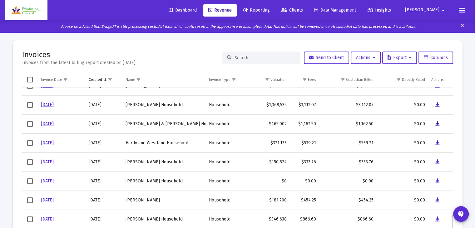
scroll to position [50, 0]
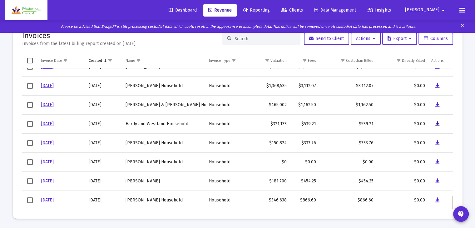
click at [439, 125] on icon "Data grid" at bounding box center [438, 123] width 4 height 7
click at [438, 143] on icon "Data grid" at bounding box center [438, 142] width 4 height 7
click at [438, 161] on icon "Data grid" at bounding box center [438, 161] width 4 height 7
click at [437, 180] on icon "Data grid" at bounding box center [438, 180] width 4 height 7
click at [438, 198] on icon "Data grid" at bounding box center [438, 200] width 4 height 7
